Goal: Information Seeking & Learning: Check status

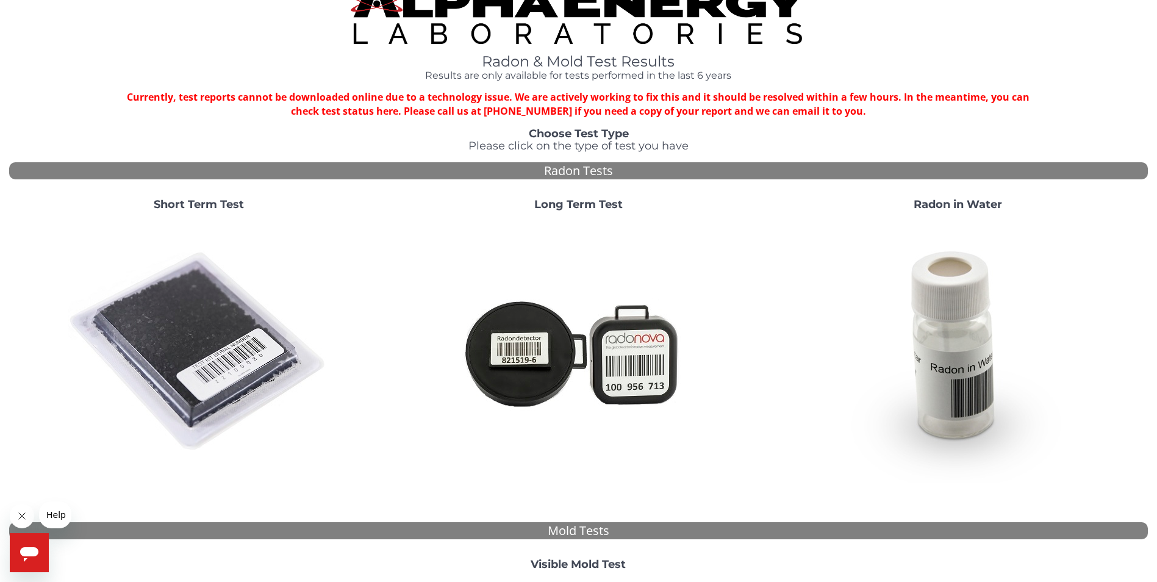
scroll to position [347, 0]
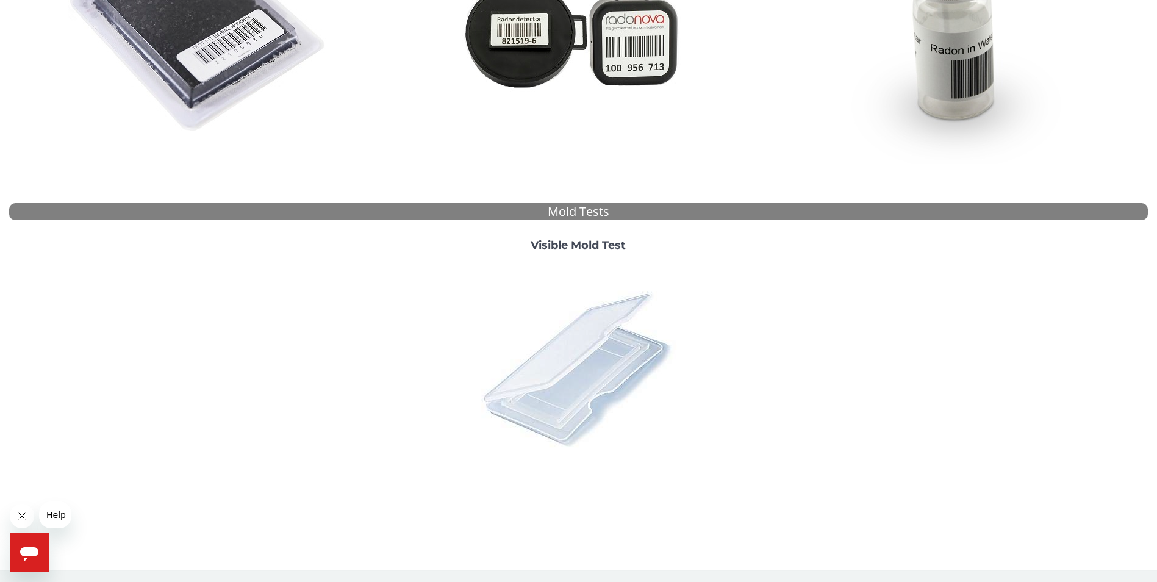
click at [584, 356] on img at bounding box center [579, 369] width 214 height 214
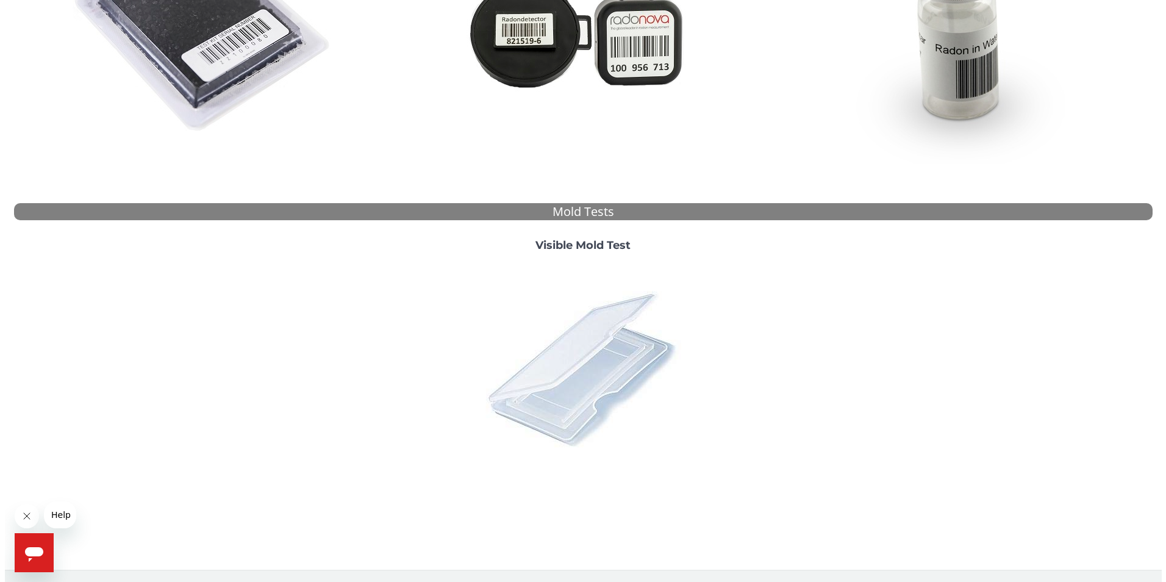
scroll to position [0, 0]
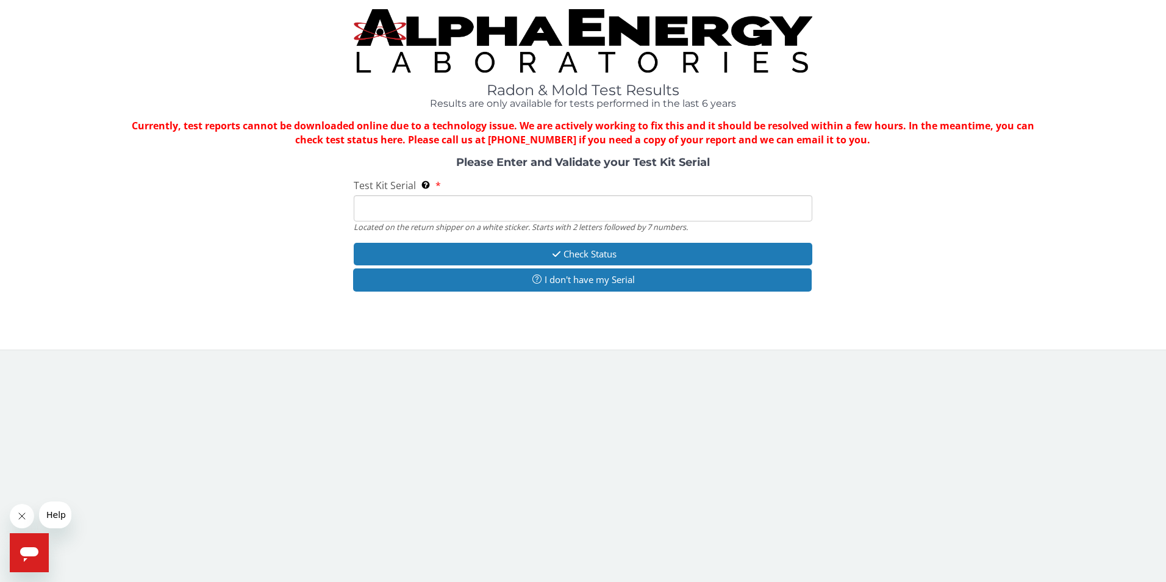
click at [422, 207] on input "Test Kit Serial Located on the return shipper on a white sticker. Starts with 2…" at bounding box center [583, 208] width 459 height 26
type input "ML 186912"
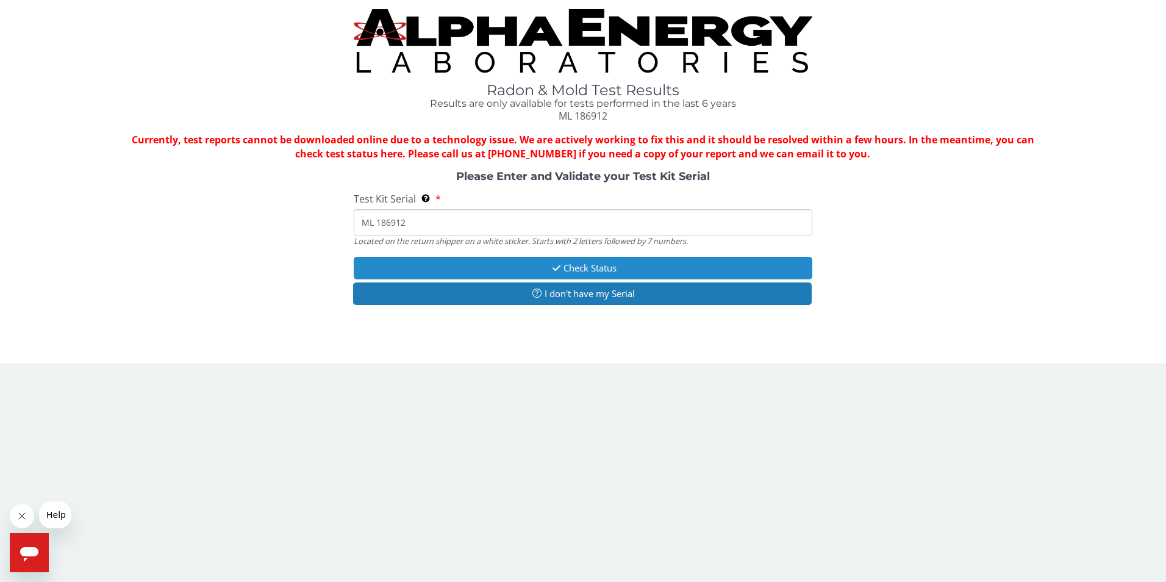
click at [504, 265] on button "Check Status" at bounding box center [583, 268] width 459 height 23
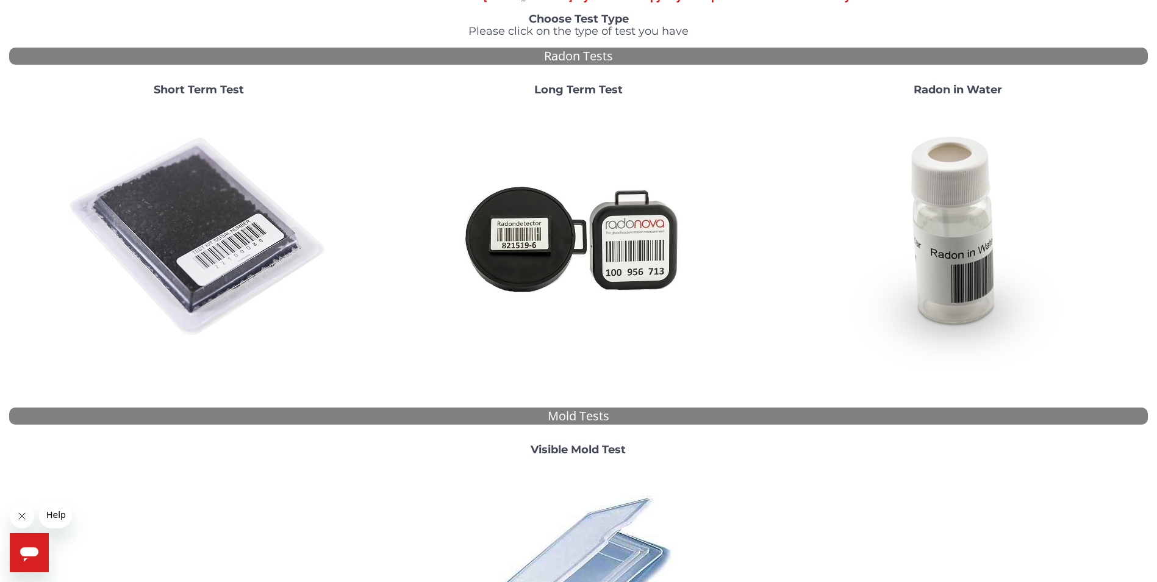
scroll to position [305, 0]
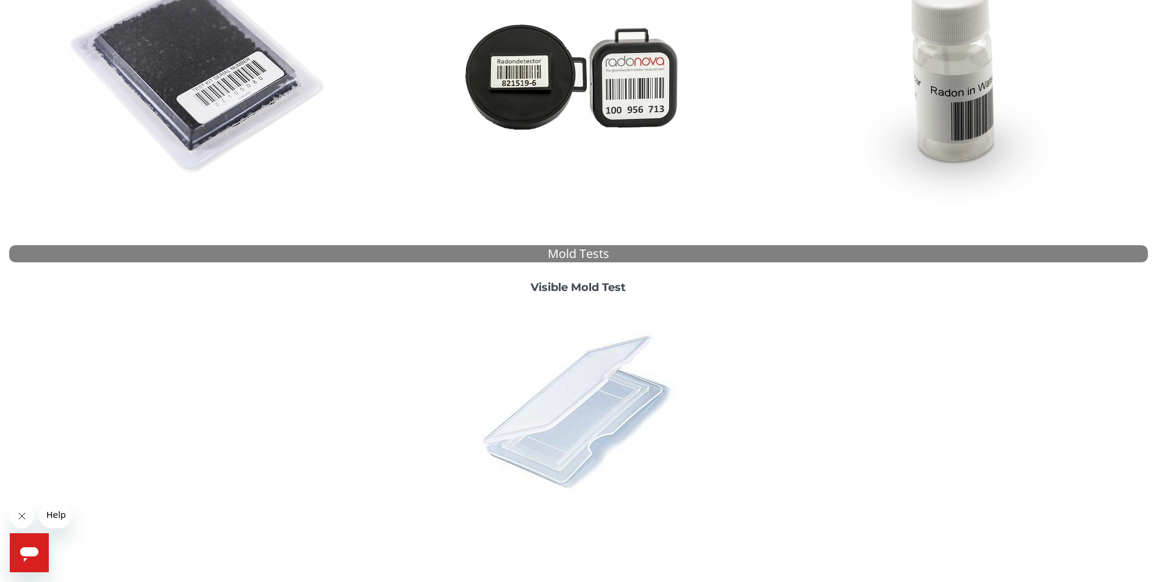
click at [526, 408] on img at bounding box center [579, 411] width 214 height 214
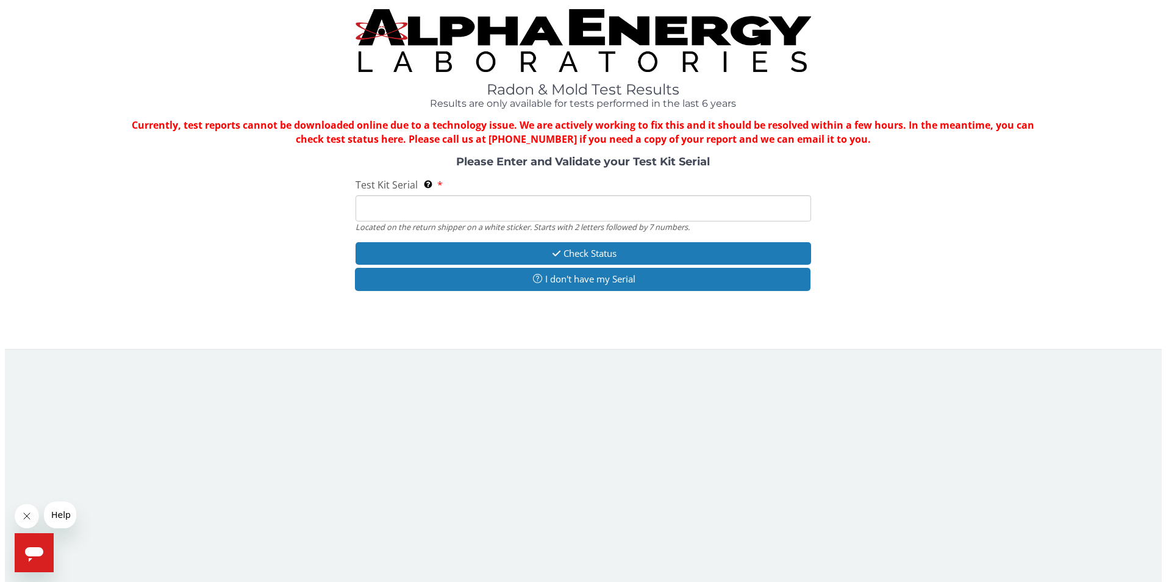
scroll to position [0, 0]
click at [390, 205] on input "Test Kit Serial Located on the return shipper on a white sticker. Starts with 2…" at bounding box center [583, 208] width 459 height 26
type input "ML 186912"
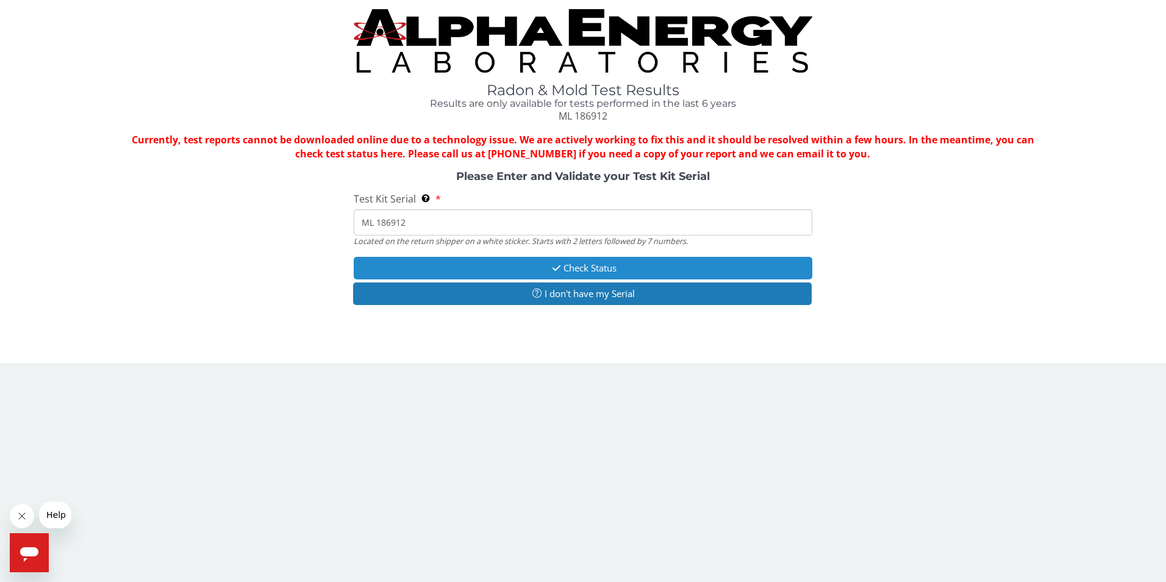
click at [553, 267] on icon "button" at bounding box center [557, 268] width 14 height 9
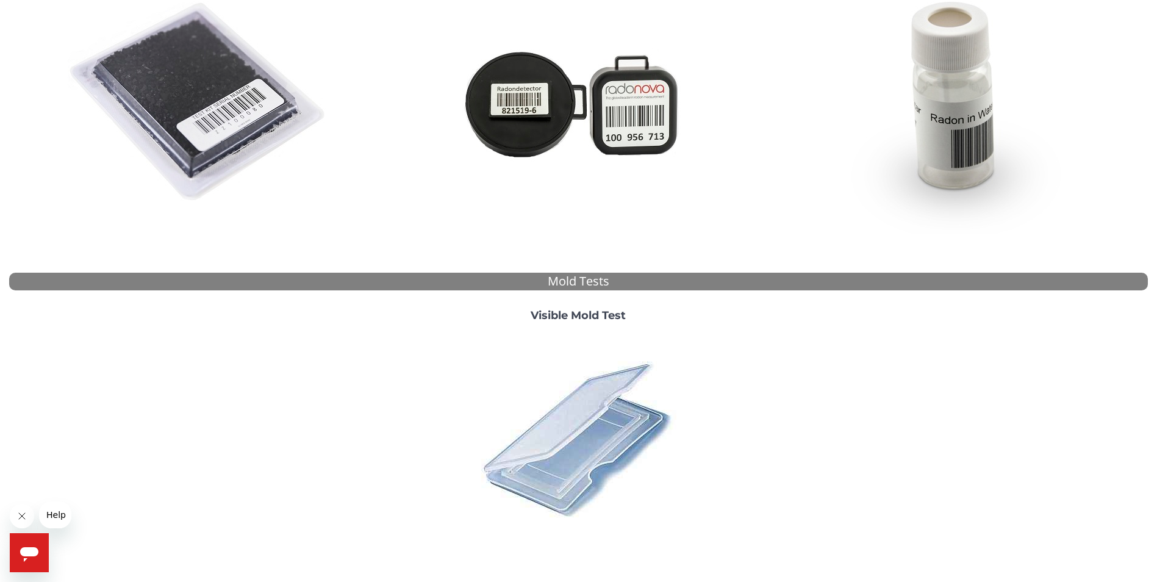
scroll to position [244, 0]
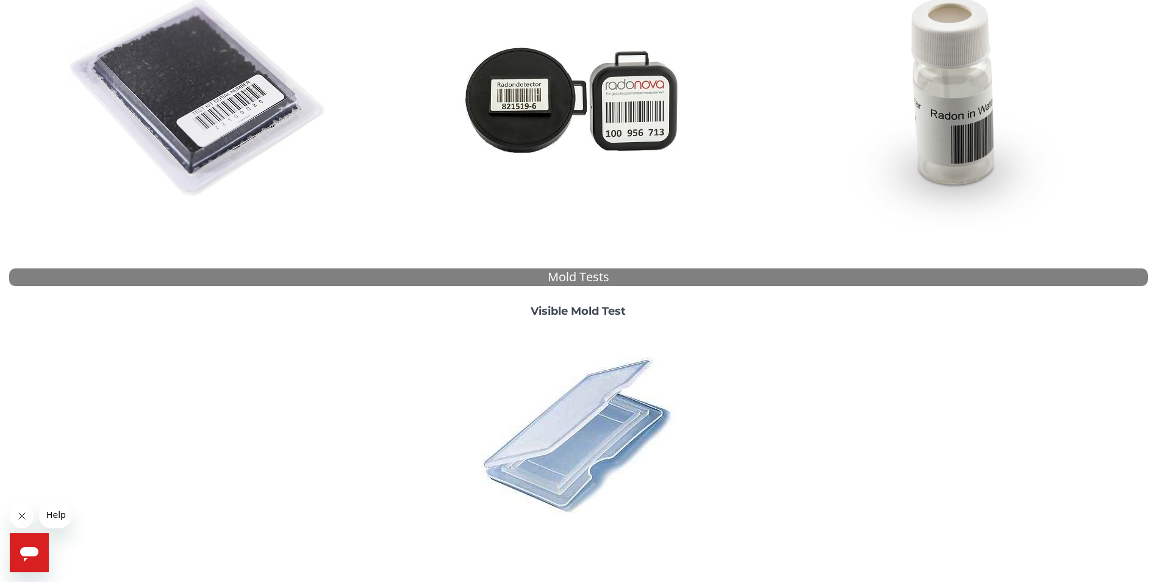
click at [568, 412] on img at bounding box center [579, 435] width 214 height 214
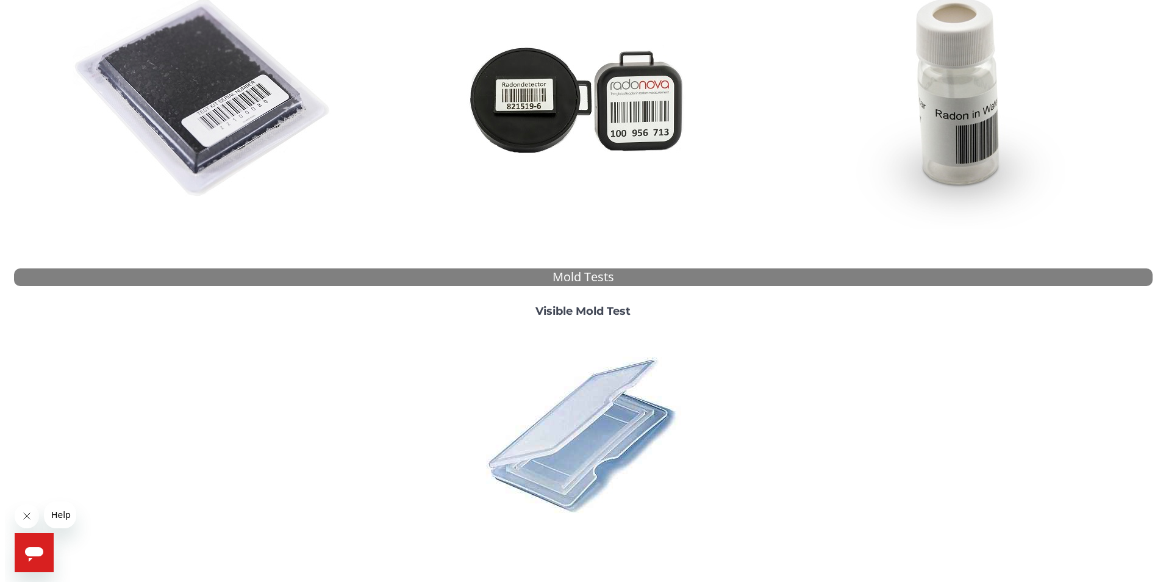
scroll to position [0, 0]
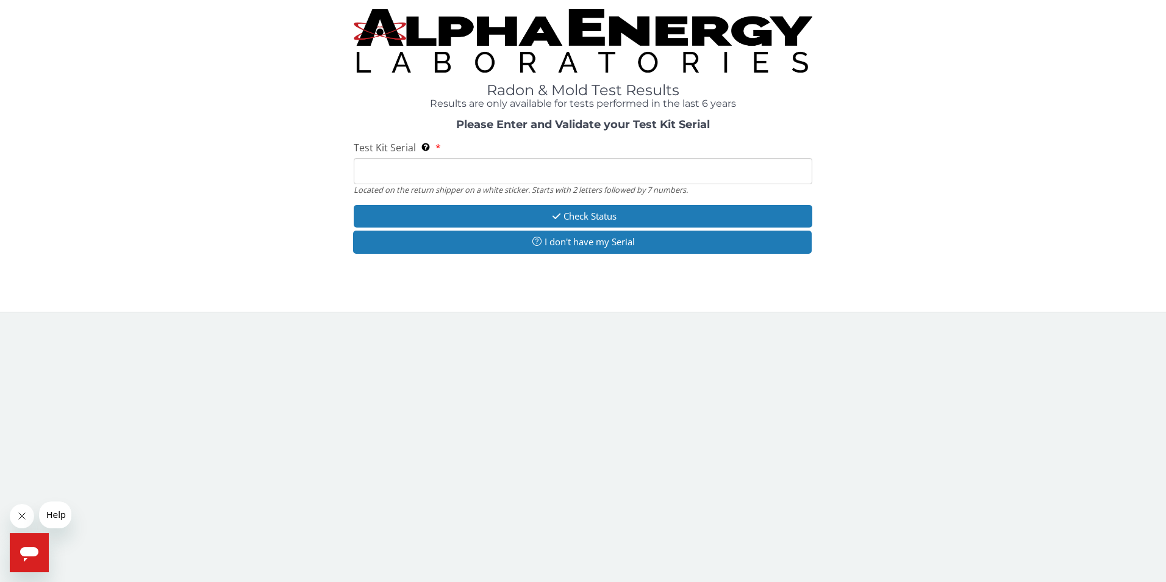
click at [377, 177] on input "Test Kit Serial Located on the return shipper on a white sticker. Starts with 2…" at bounding box center [583, 171] width 459 height 26
type input "ML 186912"
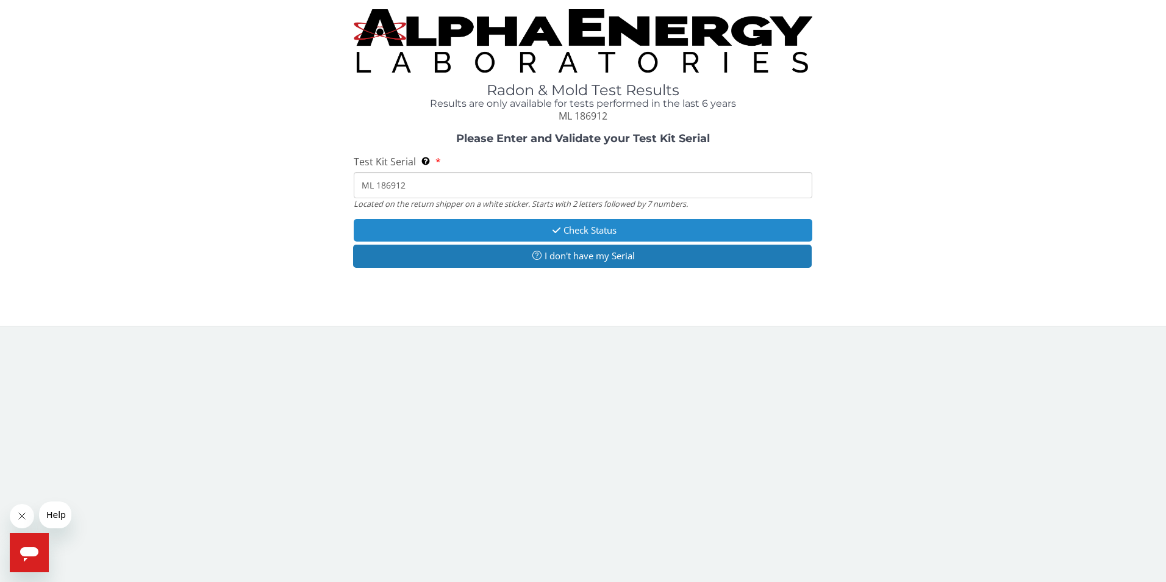
click at [501, 227] on button "Check Status" at bounding box center [583, 230] width 459 height 23
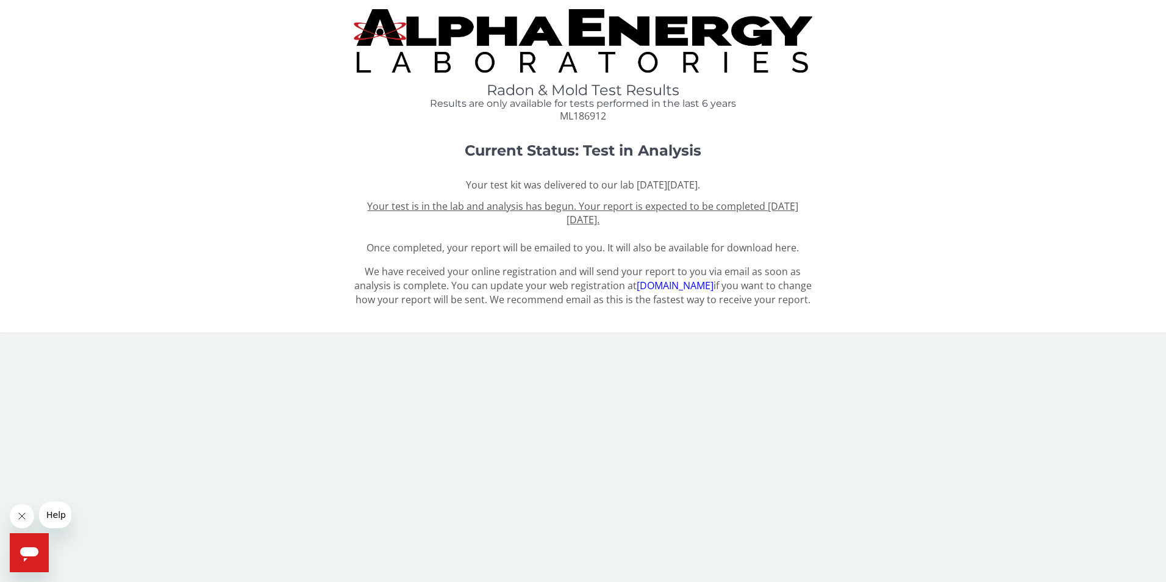
click at [131, 179] on div "Current Status: Test in Analysis Your test kit was delivered to our lab on Wedn…" at bounding box center [583, 199] width 1148 height 112
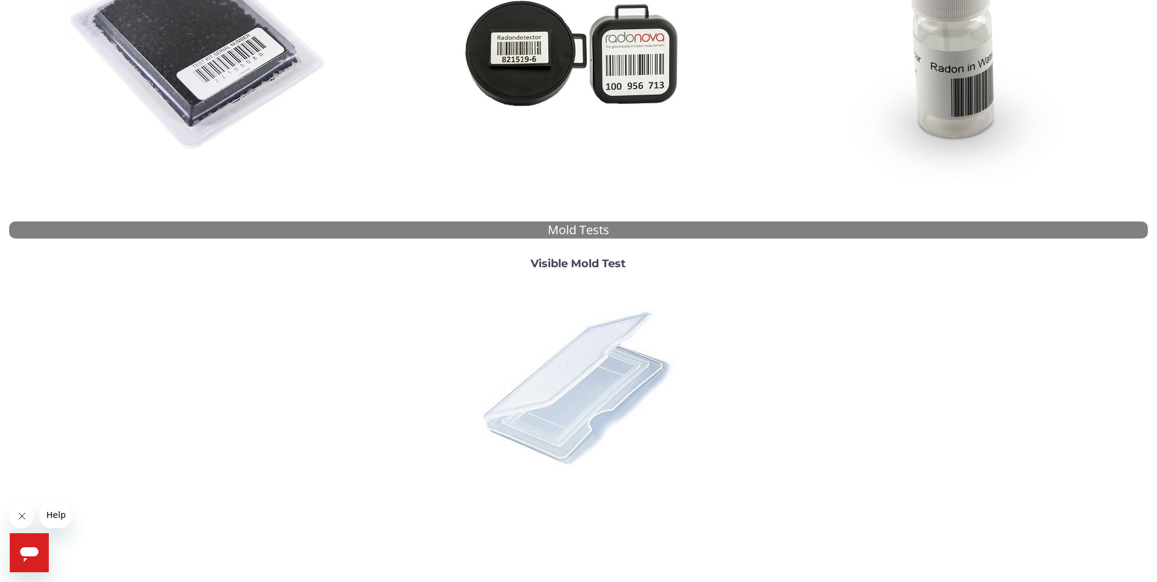
scroll to position [347, 0]
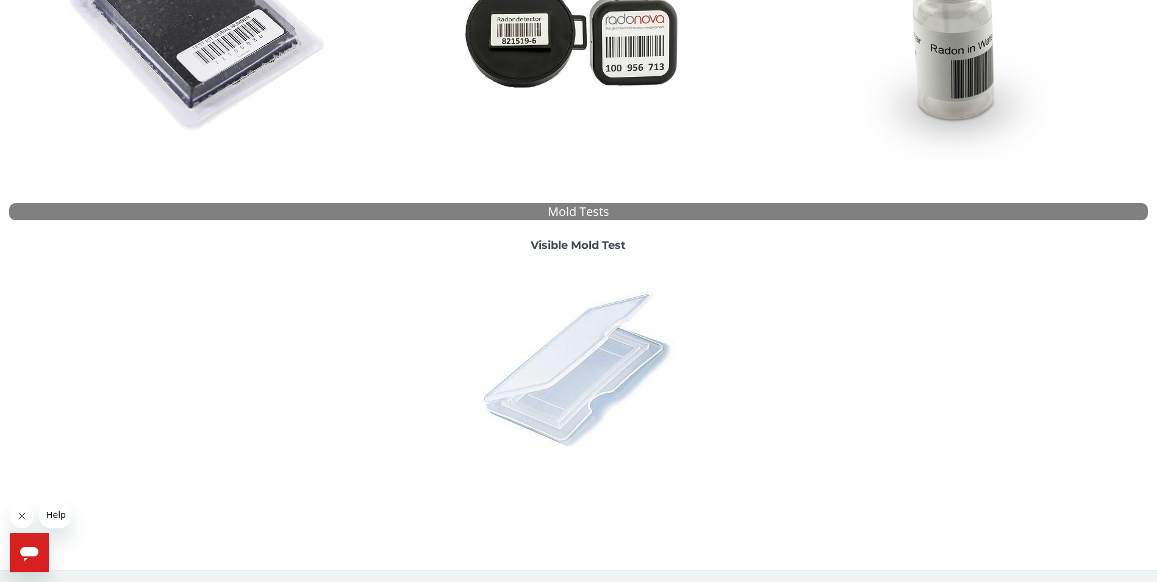
click at [590, 345] on img at bounding box center [579, 369] width 214 height 214
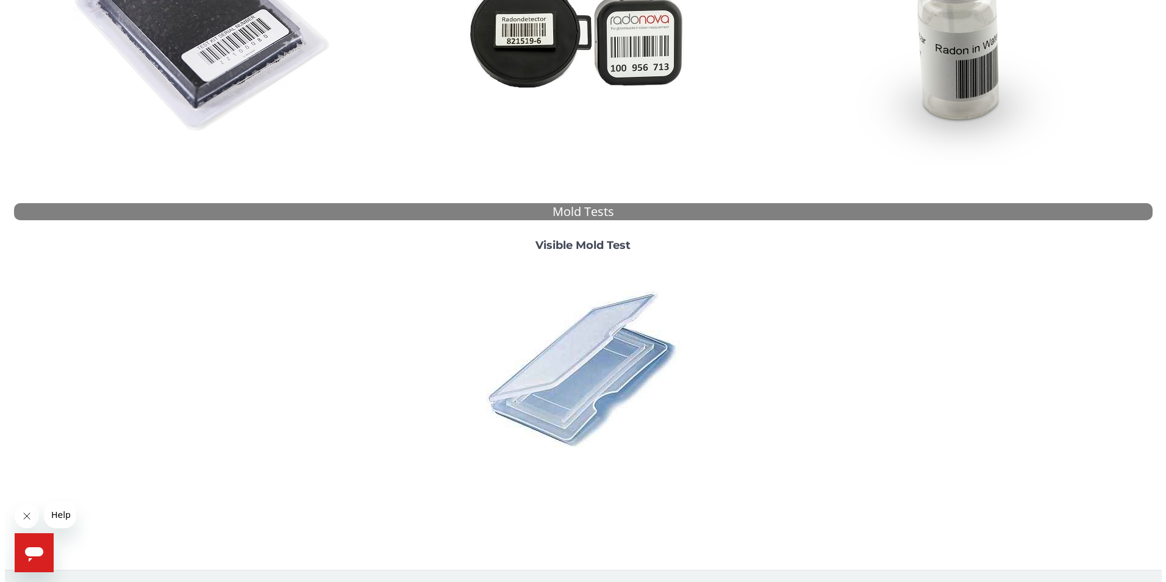
scroll to position [0, 0]
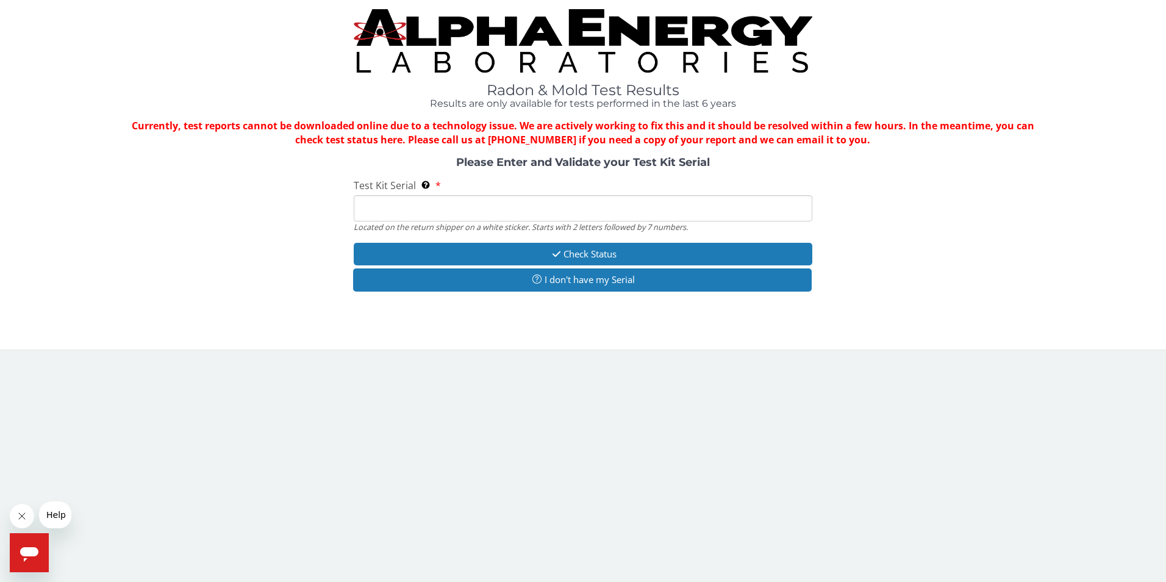
click at [403, 205] on input "Test Kit Serial Located on the return shipper on a white sticker. Starts with 2…" at bounding box center [583, 208] width 459 height 26
type input "ML 186912"
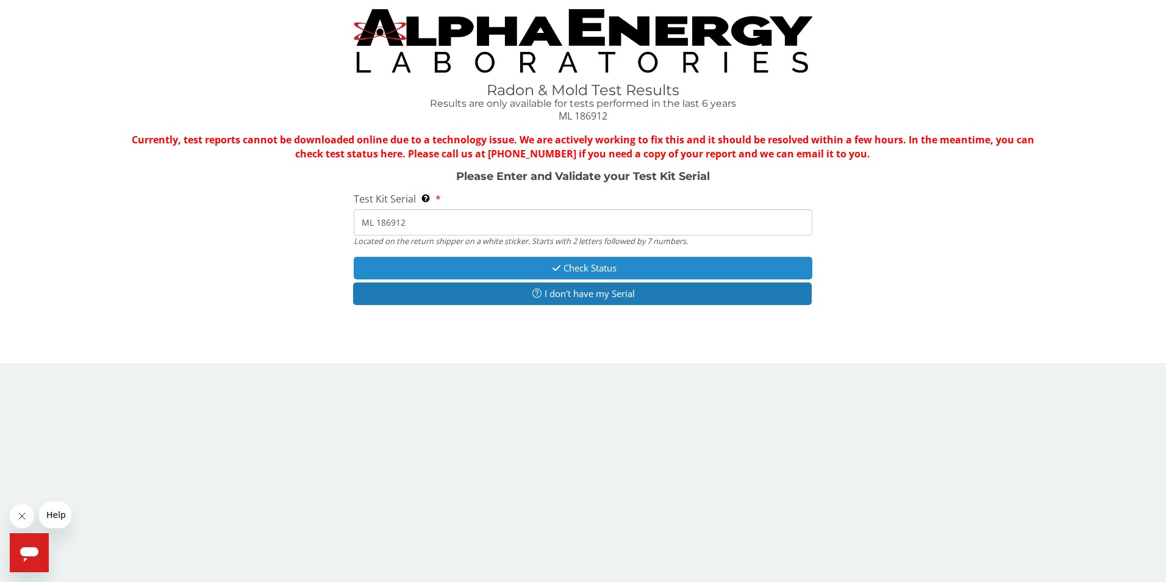
click at [565, 268] on button "Check Status" at bounding box center [583, 268] width 459 height 23
